Goal: Communication & Community: Answer question/provide support

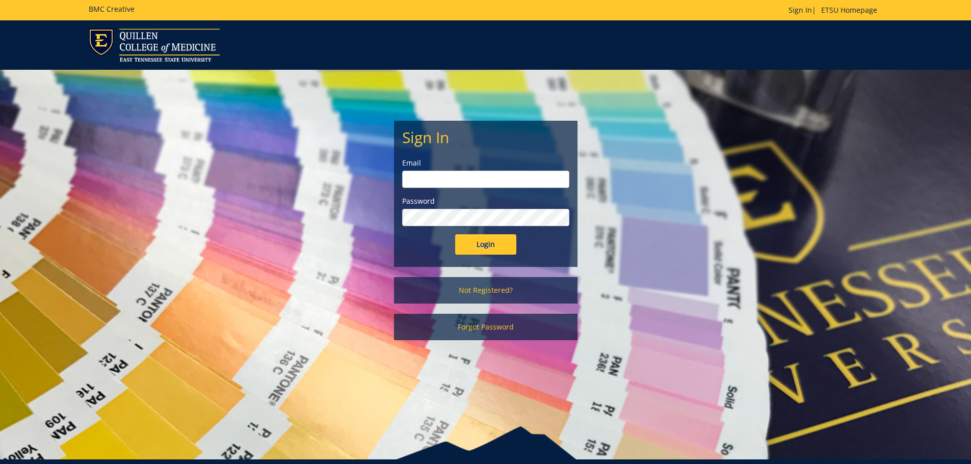
click at [494, 180] on input "email" at bounding box center [485, 179] width 167 height 17
type input "[PERSON_NAME][EMAIL_ADDRESS][DOMAIN_NAME]"
click at [455, 235] on input "Login" at bounding box center [485, 245] width 61 height 20
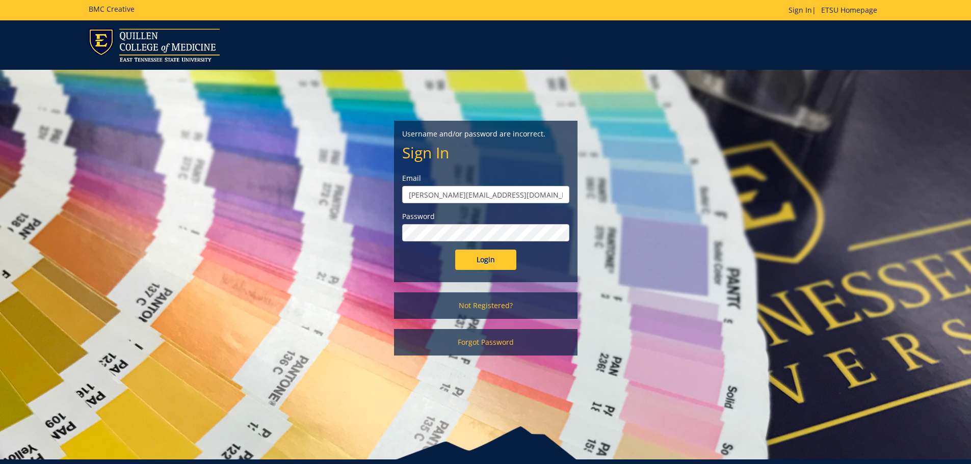
click at [455, 250] on input "Login" at bounding box center [485, 260] width 61 height 20
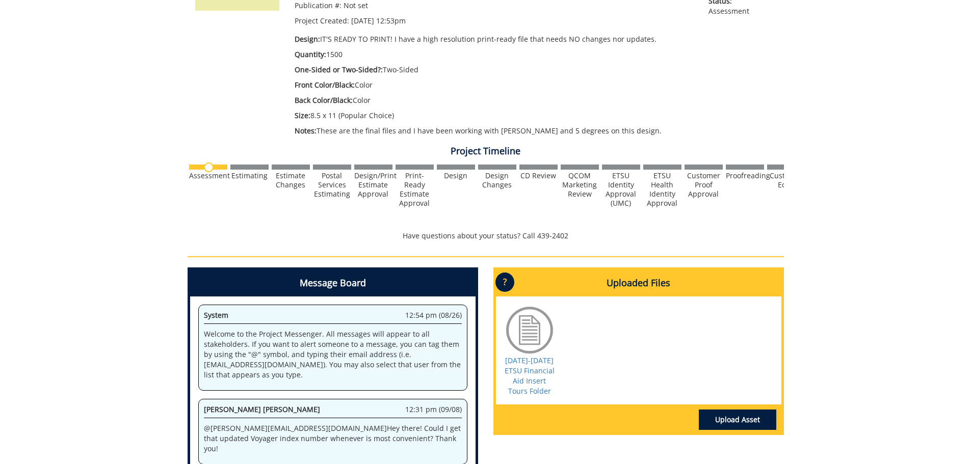
scroll to position [358, 0]
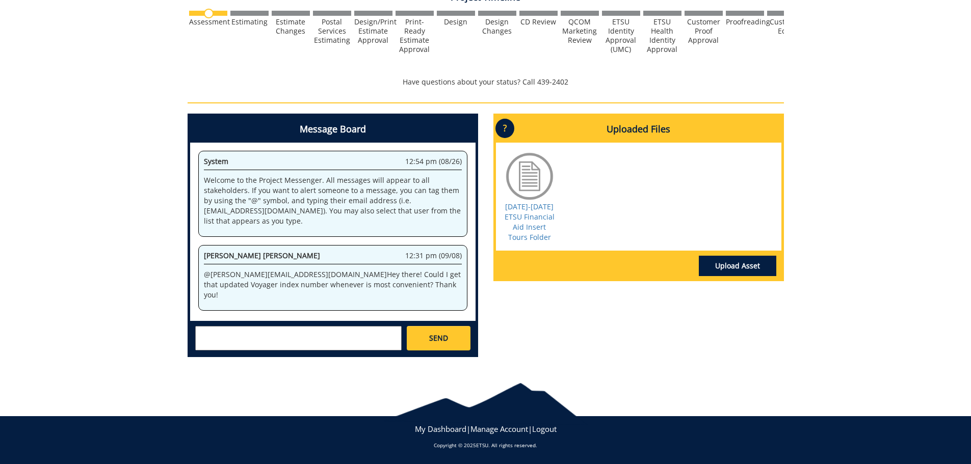
click at [264, 347] on textarea at bounding box center [298, 338] width 207 height 24
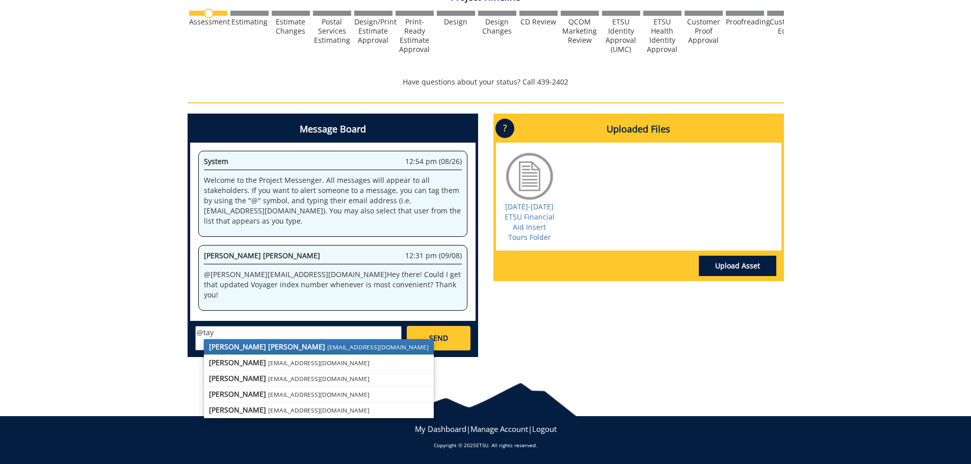
click at [261, 347] on strong "[PERSON_NAME] [PERSON_NAME]" at bounding box center [267, 347] width 116 height 10
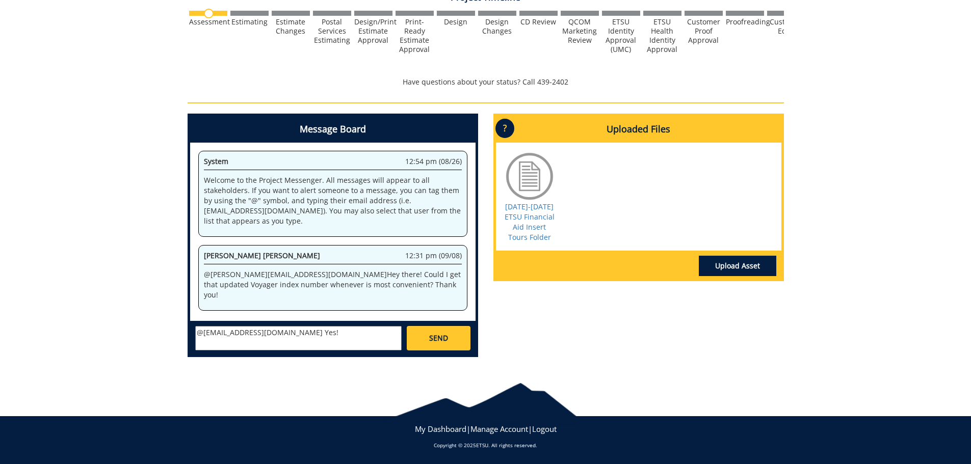
paste textarea "10-26220-100000-100-{INSERT ACCOUNT}-400-999-417-999"
type textarea "@[EMAIL_ADDRESS][DOMAIN_NAME] Yes! 10-26220-100000-100-{INSERT ACCOUNT}-400-999…"
click at [441, 336] on span "SEND" at bounding box center [438, 338] width 19 height 10
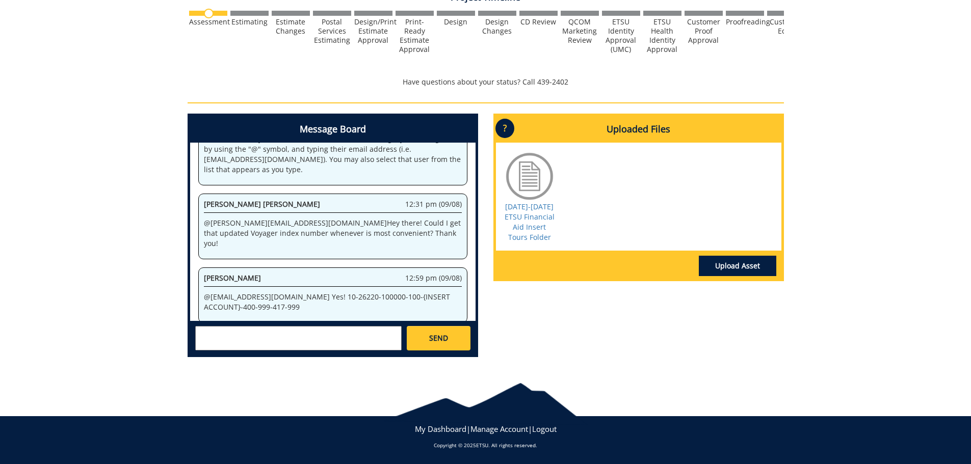
scroll to position [495, 0]
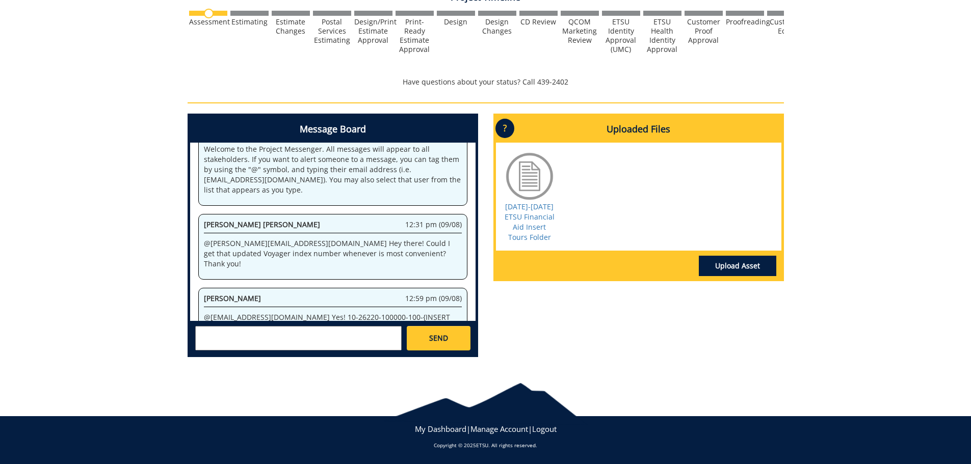
click at [240, 326] on textarea at bounding box center [298, 338] width 207 height 24
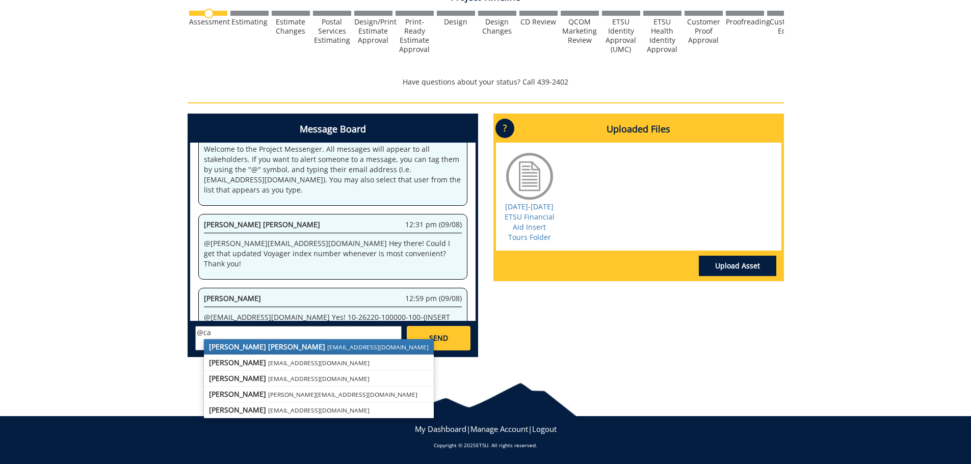
click at [257, 351] on strong "[PERSON_NAME] [PERSON_NAME]" at bounding box center [267, 347] width 116 height 10
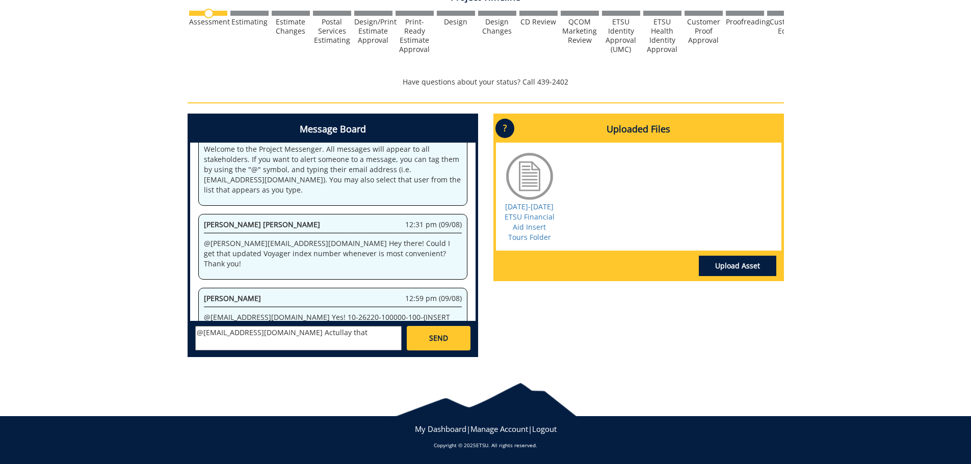
scroll to position [939, 0]
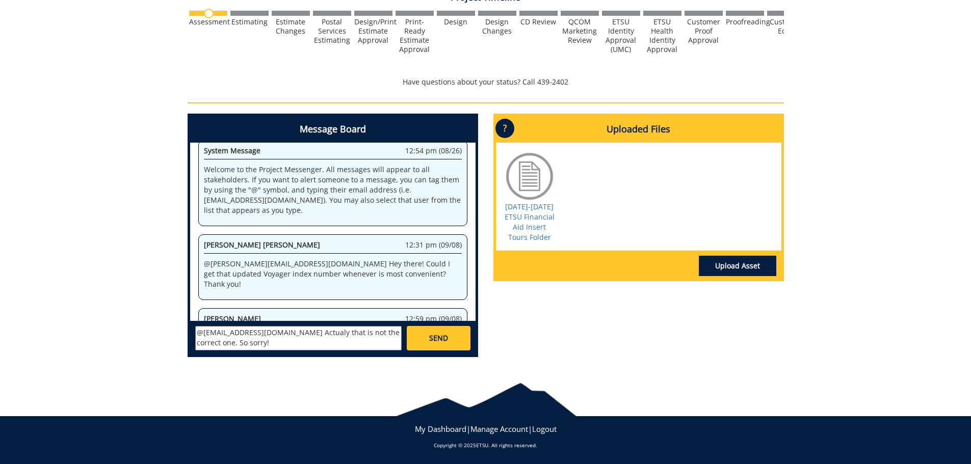
click at [292, 330] on textarea "@[EMAIL_ADDRESS][DOMAIN_NAME] Actualy that is not the correct one. So sorry!" at bounding box center [298, 338] width 207 height 24
click at [247, 340] on textarea "@[EMAIL_ADDRESS][DOMAIN_NAME] Actually that is not the correct one. So sorry!" at bounding box center [298, 338] width 207 height 24
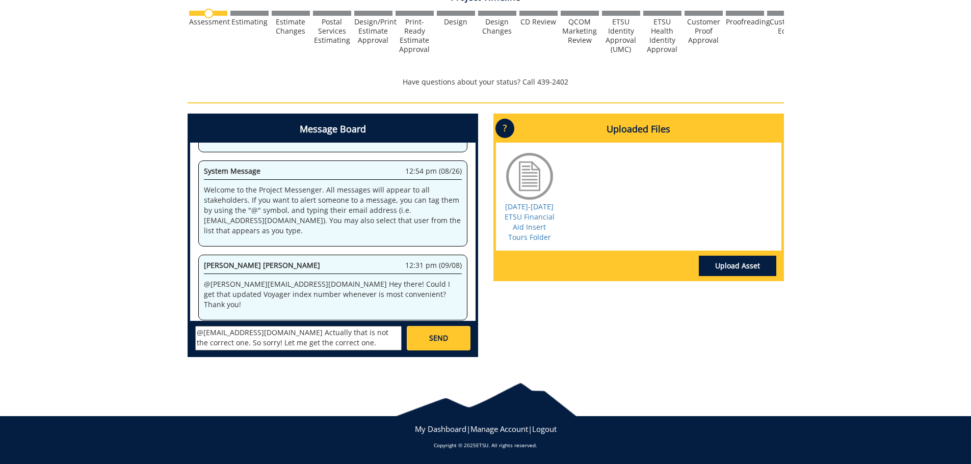
scroll to position [8, 0]
type textarea "@[EMAIL_ADDRESS][DOMAIN_NAME] Actually that is not the correct one. So sorry! L…"
click at [436, 341] on span "SEND" at bounding box center [438, 338] width 19 height 10
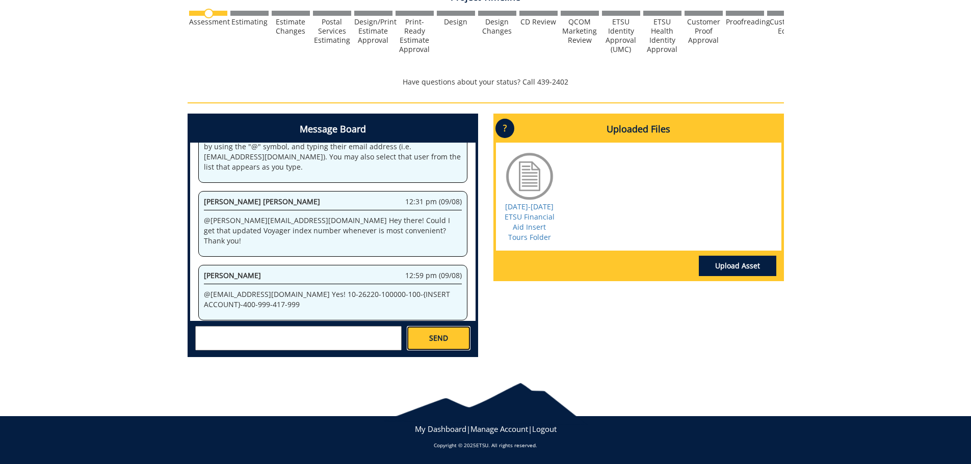
scroll to position [10234, 0]
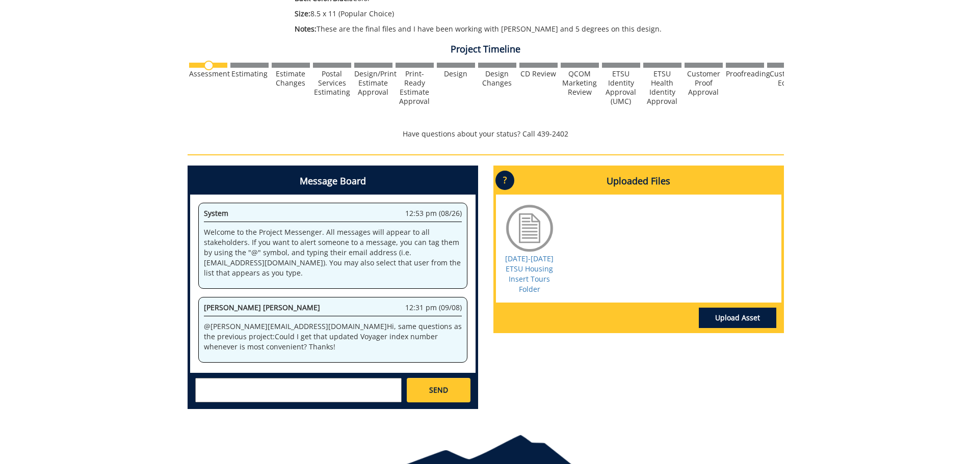
scroll to position [358, 0]
